Goal: Information Seeking & Learning: Learn about a topic

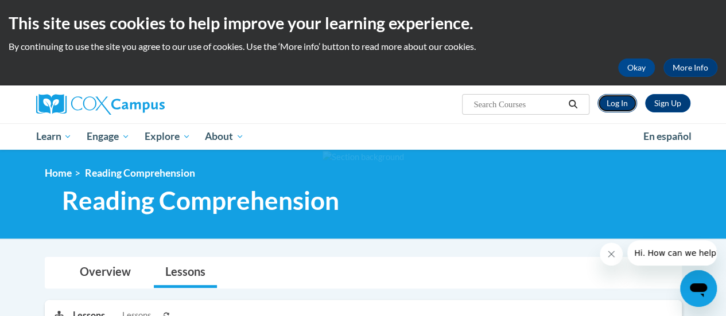
click at [616, 107] on link "Log In" at bounding box center [618, 103] width 40 height 18
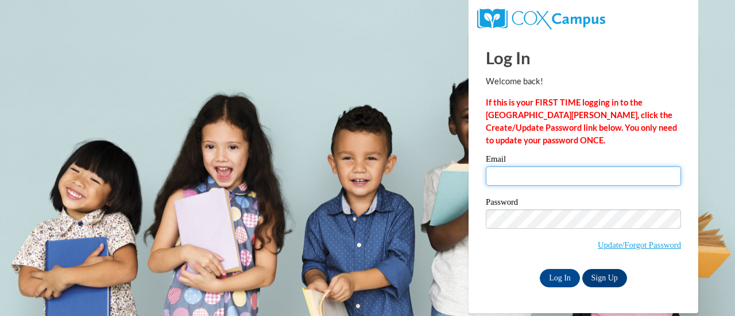
type input "ashley.coey@rusd.org"
click at [513, 177] on input "ashley.coey@rusd.org" at bounding box center [583, 177] width 195 height 20
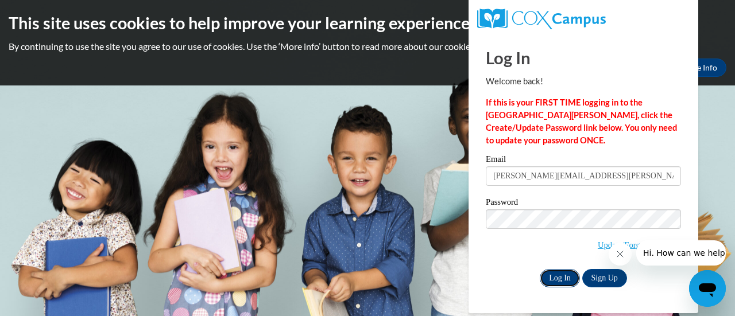
click at [548, 279] on input "Log In" at bounding box center [560, 278] width 40 height 18
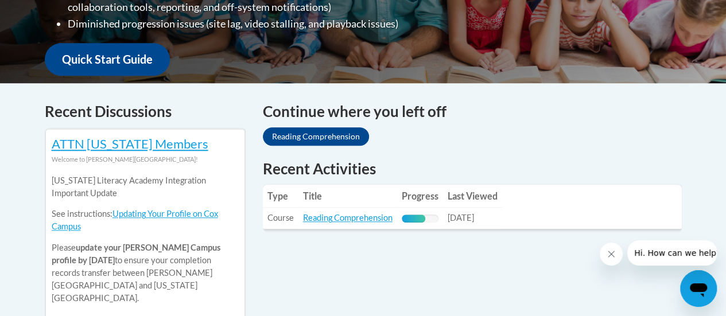
scroll to position [408, 0]
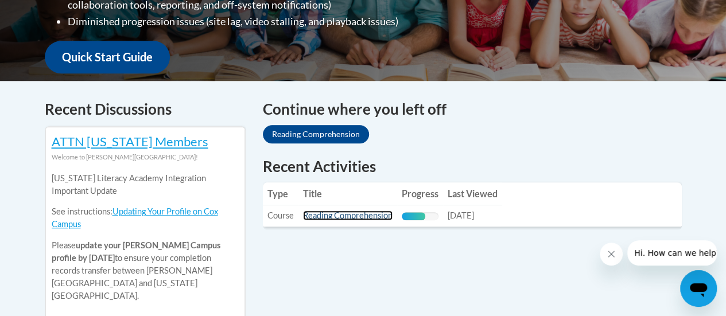
click at [339, 217] on link "Reading Comprehension" at bounding box center [348, 216] width 90 height 10
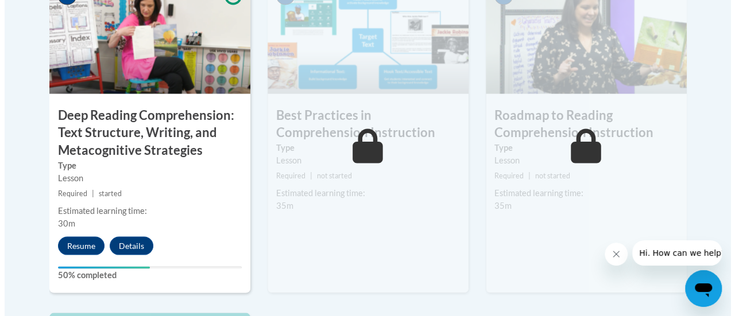
scroll to position [1044, 0]
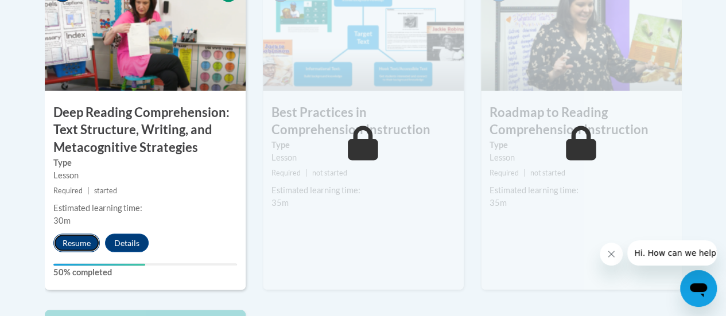
click at [67, 239] on button "Resume" at bounding box center [76, 243] width 47 height 18
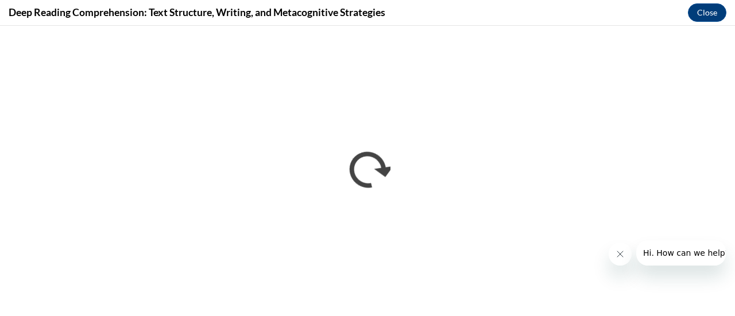
scroll to position [0, 0]
click at [616, 258] on icon "Close message from company" at bounding box center [619, 254] width 9 height 9
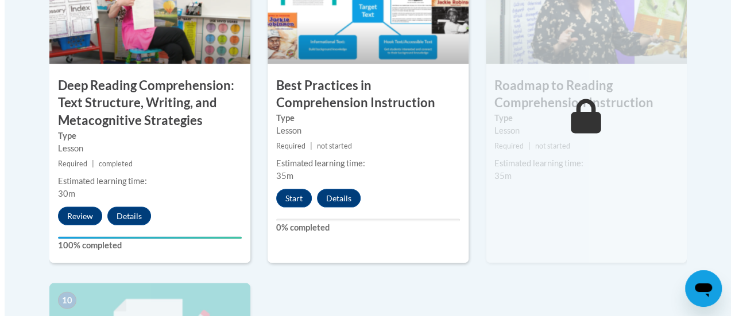
scroll to position [1072, 0]
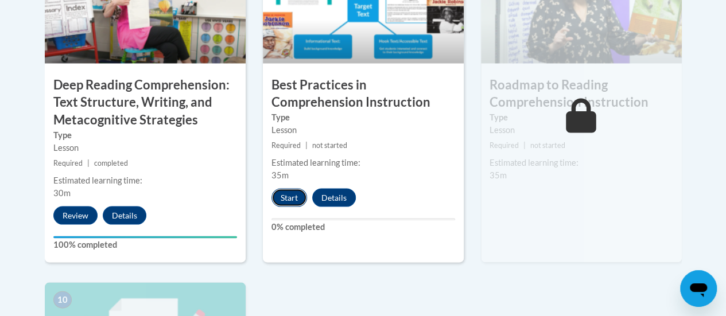
click at [281, 193] on button "Start" at bounding box center [290, 197] width 36 height 18
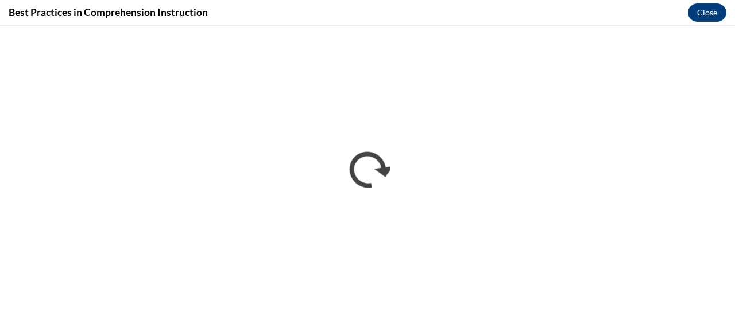
scroll to position [0, 0]
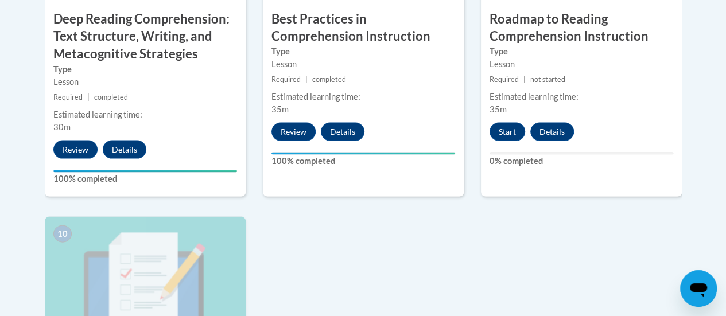
scroll to position [1138, 0]
